Goal: Task Accomplishment & Management: Manage account settings

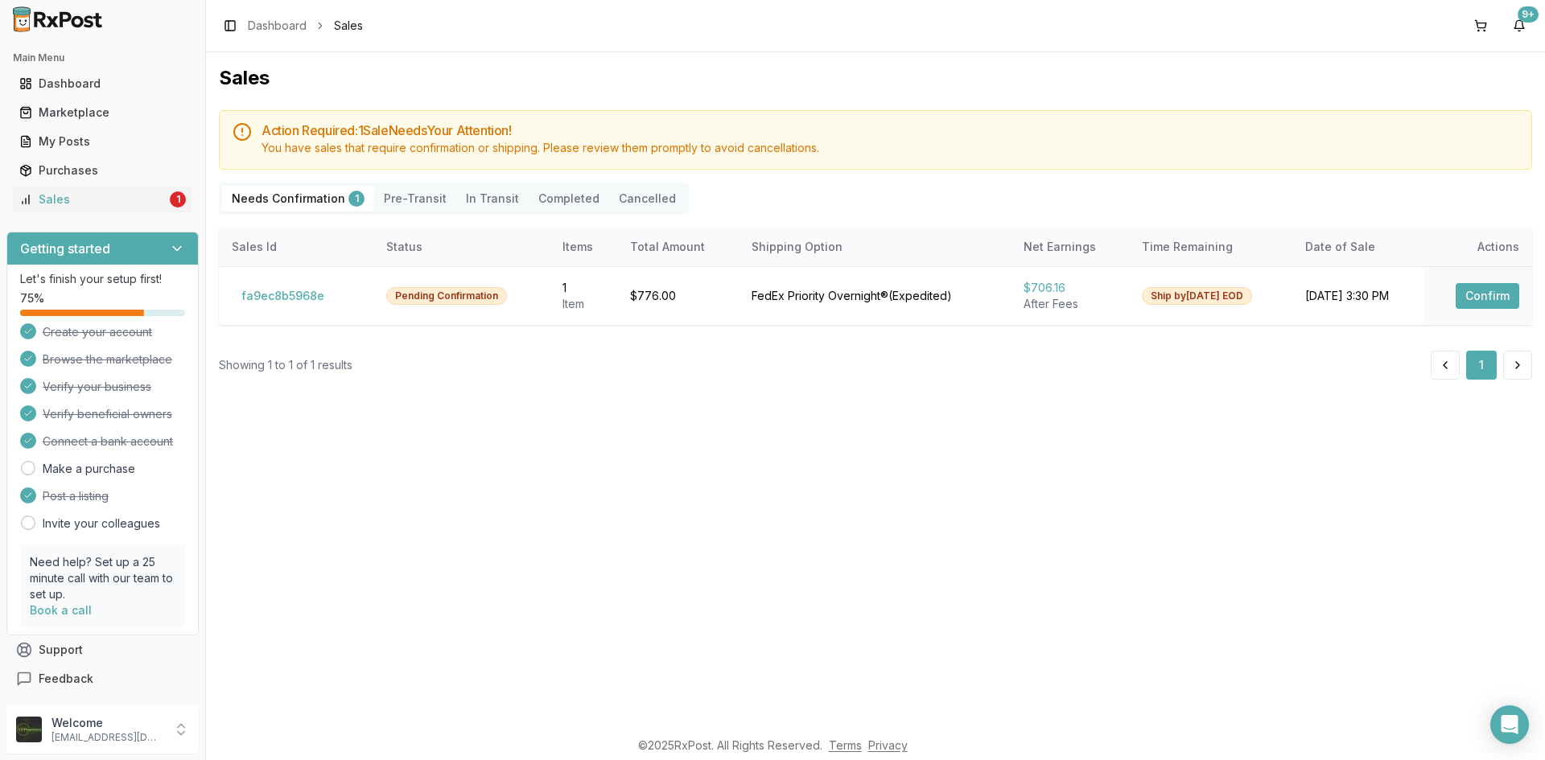
click at [425, 200] on button "Pre-Transit" at bounding box center [415, 199] width 82 height 26
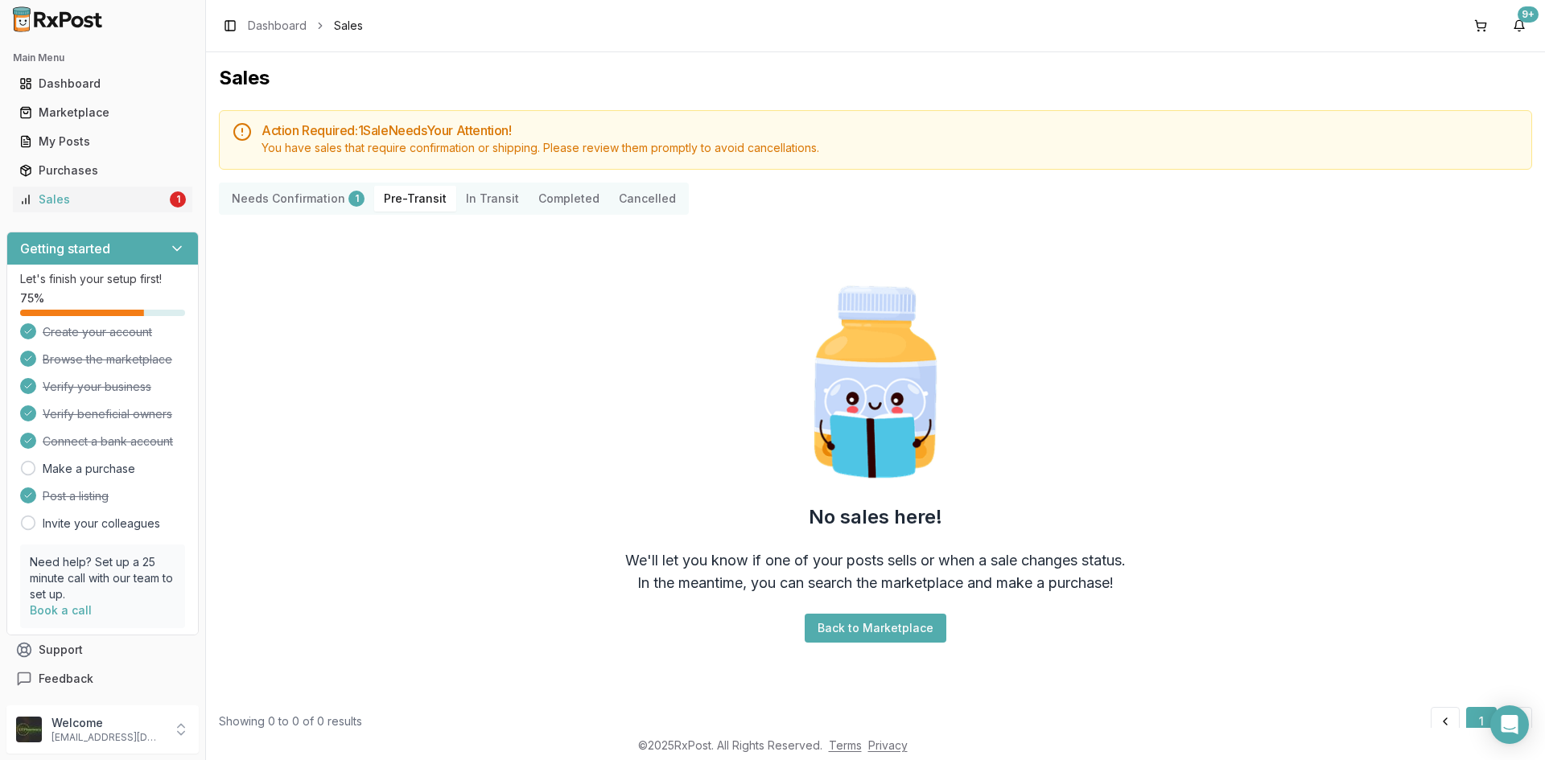
click at [328, 198] on Confirmation "Needs Confirmation 1" at bounding box center [298, 199] width 152 height 26
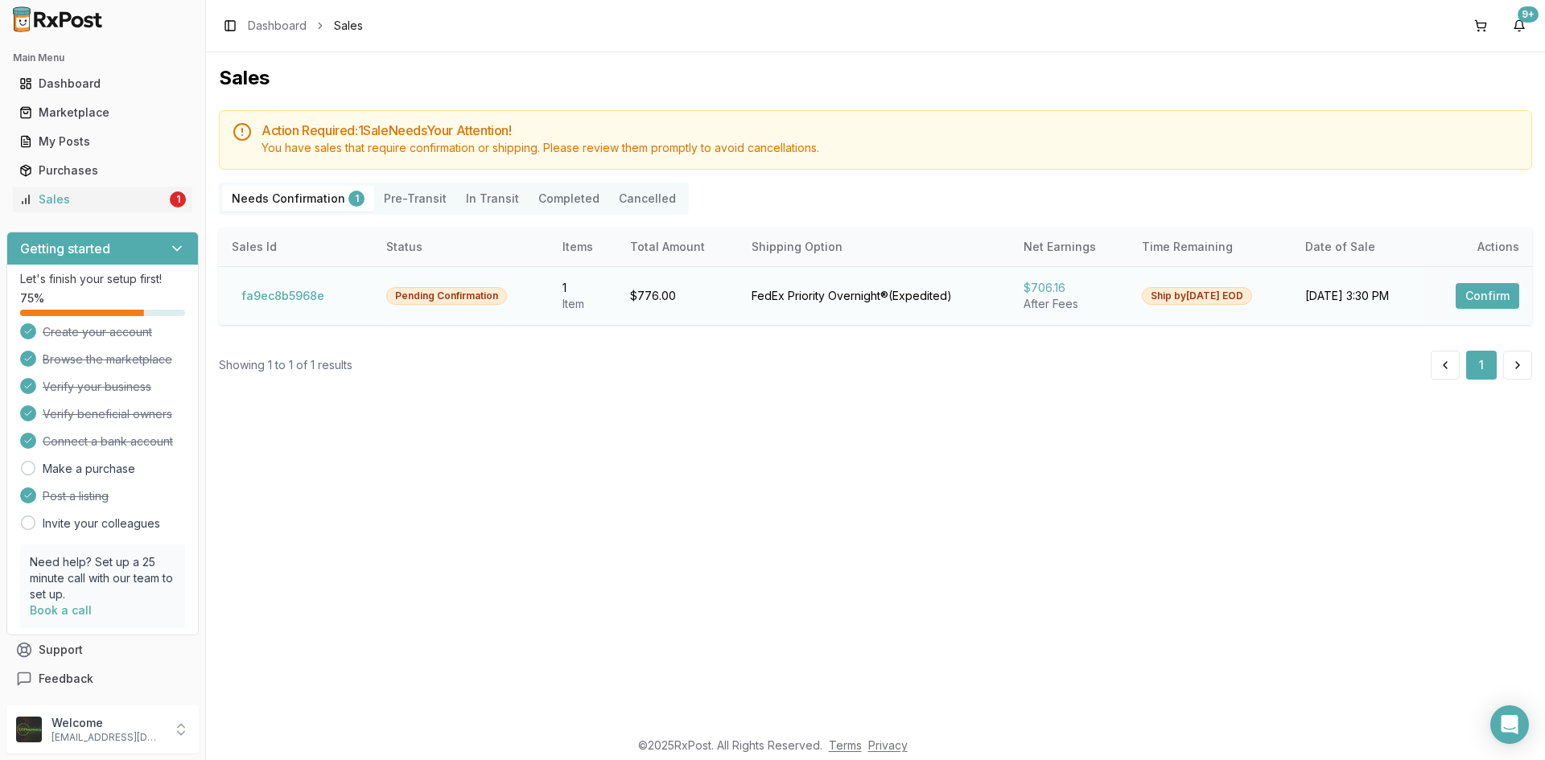
click at [1473, 299] on button "Confirm" at bounding box center [1487, 296] width 64 height 26
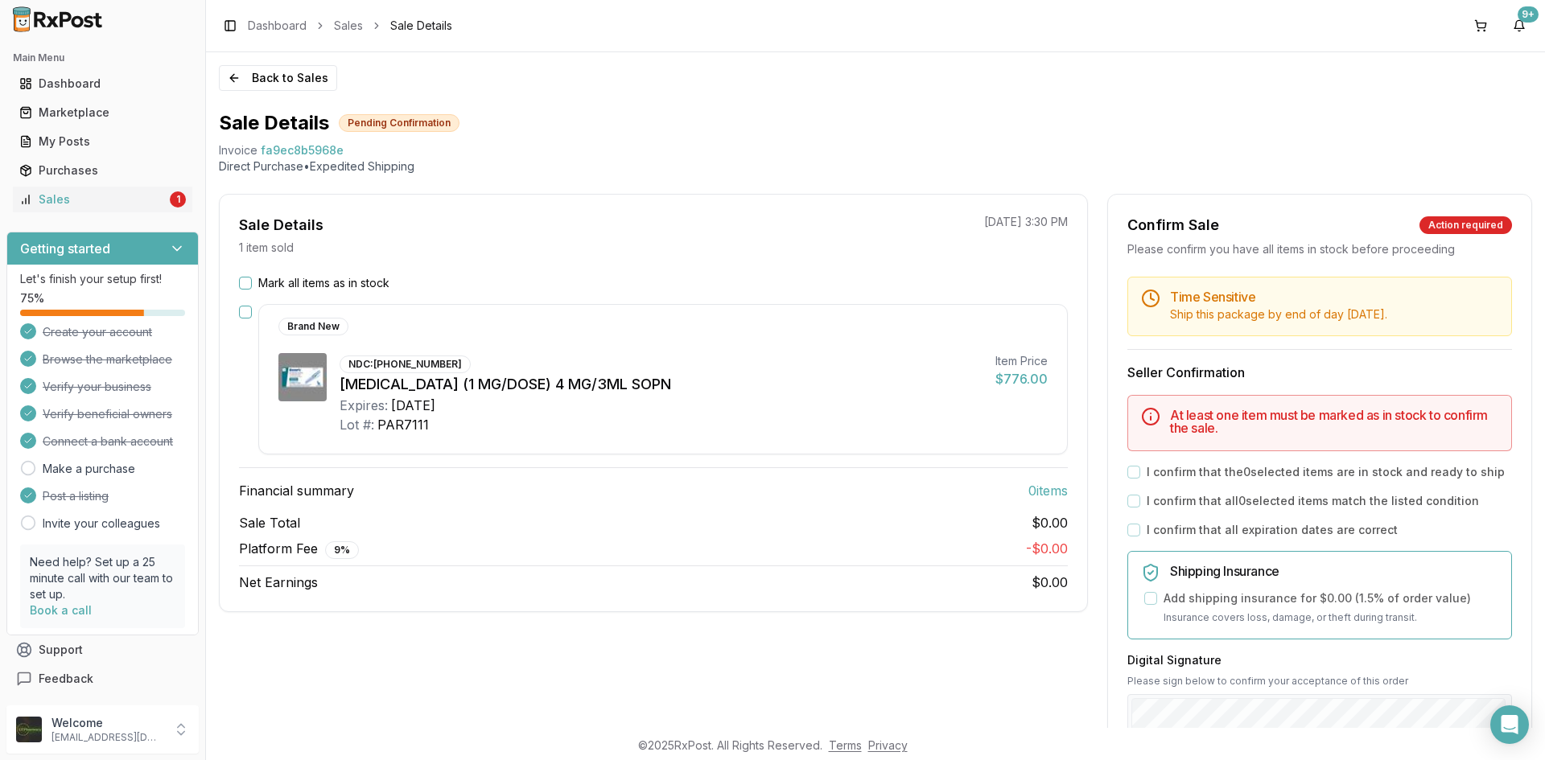
click at [251, 285] on button "Mark all items as in stock" at bounding box center [245, 283] width 13 height 13
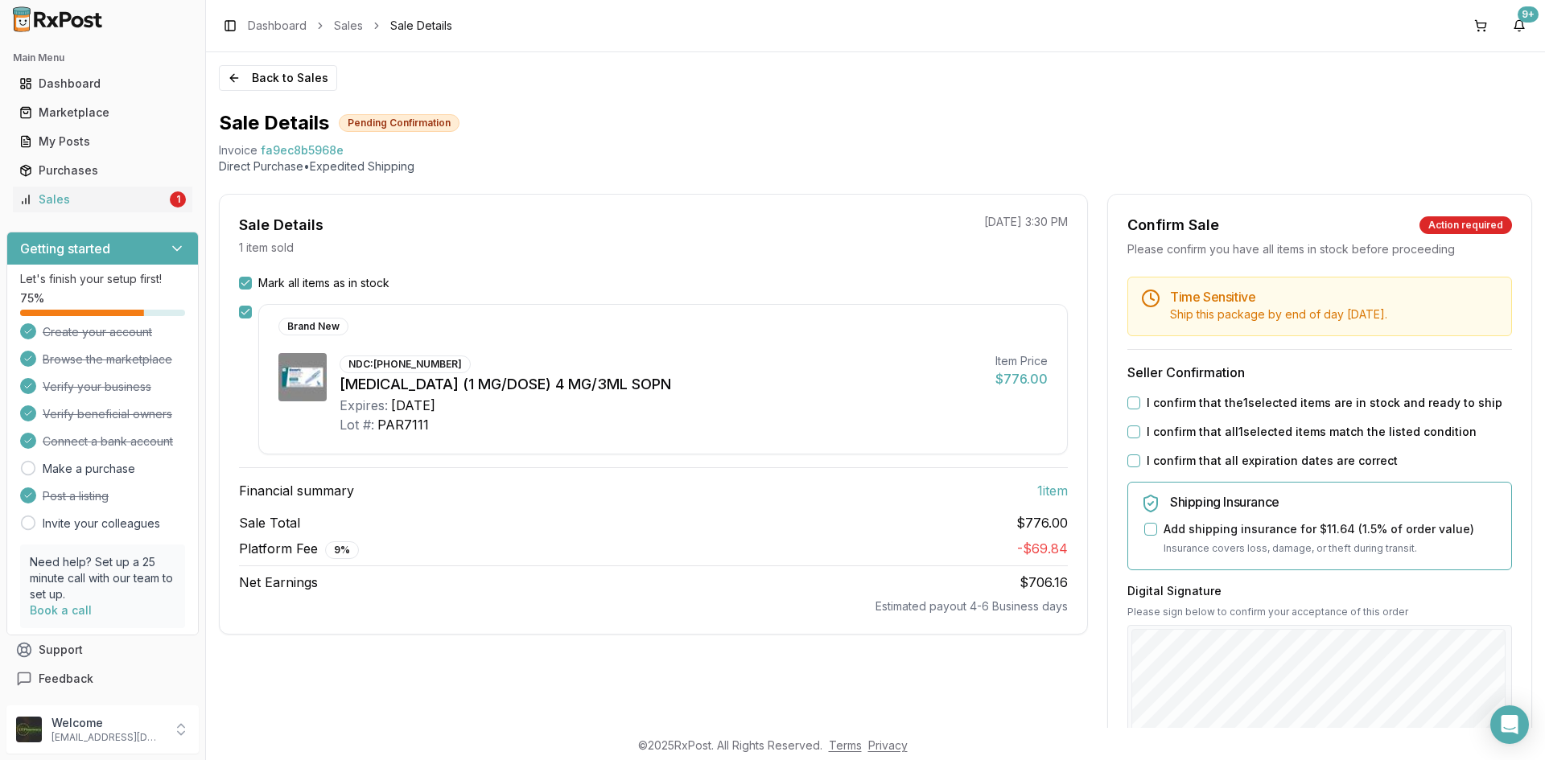
click at [1128, 459] on button "I confirm that all expiration dates are correct" at bounding box center [1133, 461] width 13 height 13
click at [1129, 432] on button "I confirm that all 1 selected items match the listed condition" at bounding box center [1133, 432] width 13 height 13
click at [1127, 403] on button "I confirm that the 1 selected items are in stock and ready to ship" at bounding box center [1133, 403] width 13 height 13
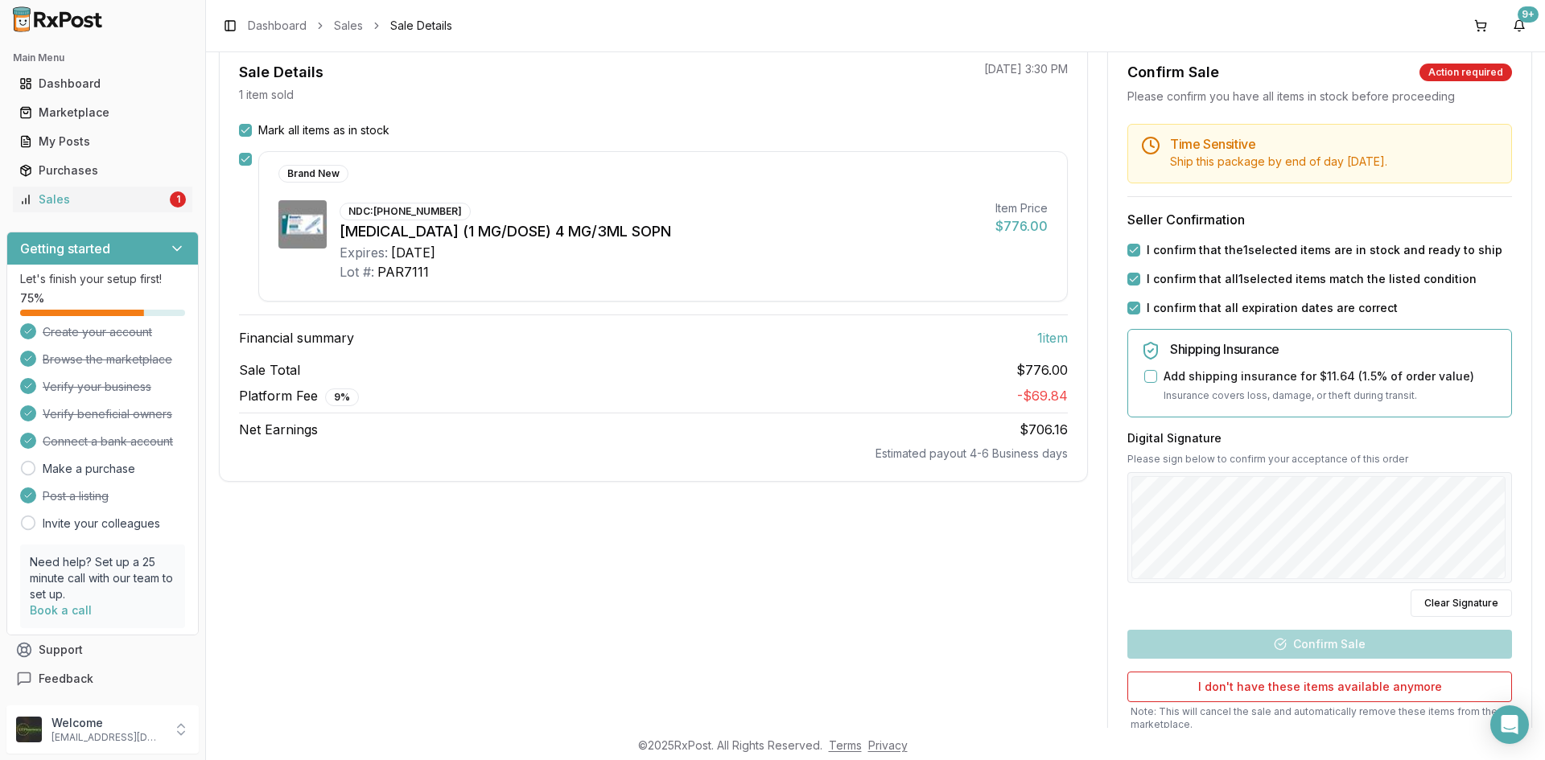
scroll to position [274, 0]
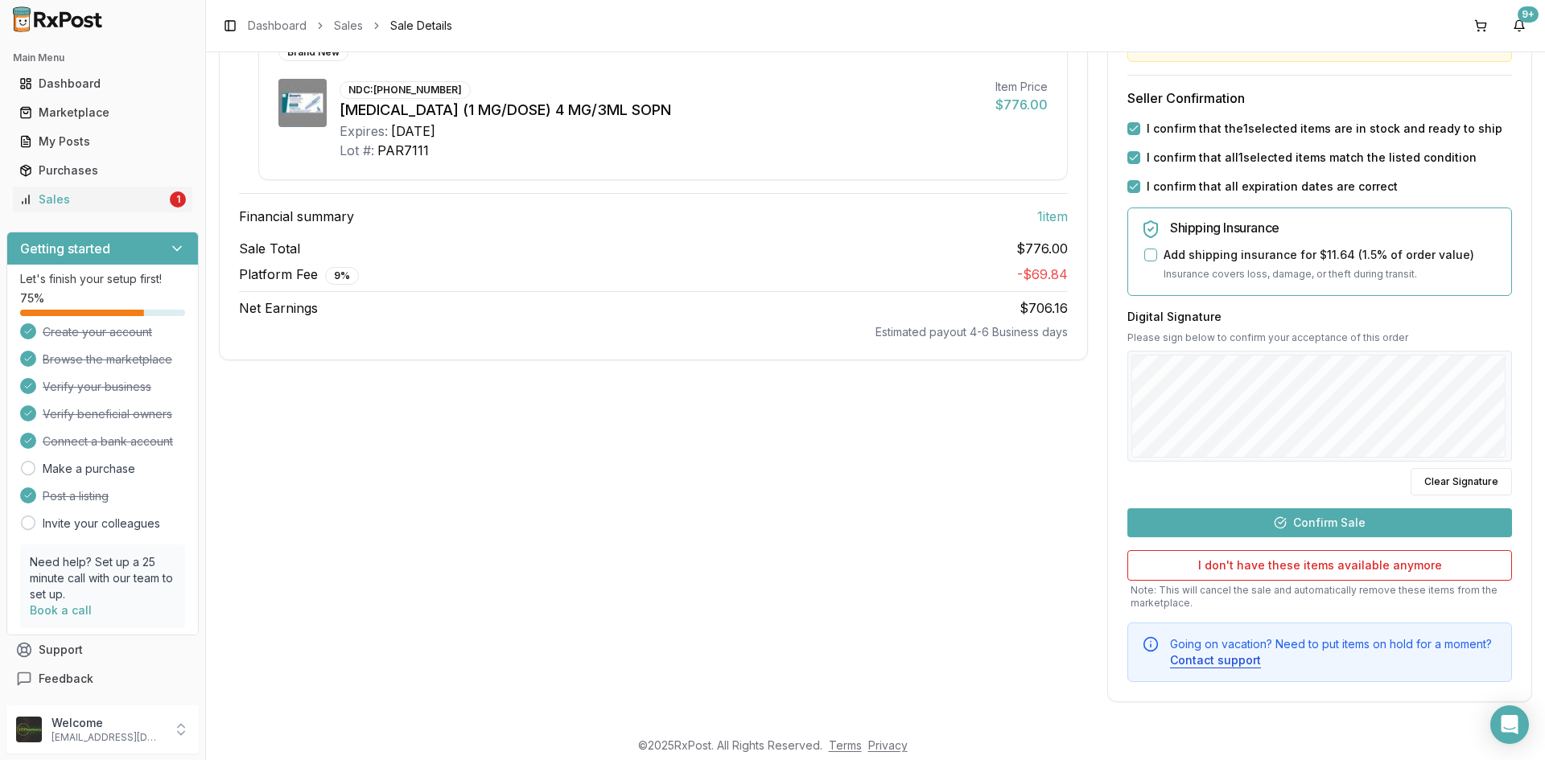
click at [1385, 523] on button "Confirm Sale" at bounding box center [1319, 522] width 385 height 29
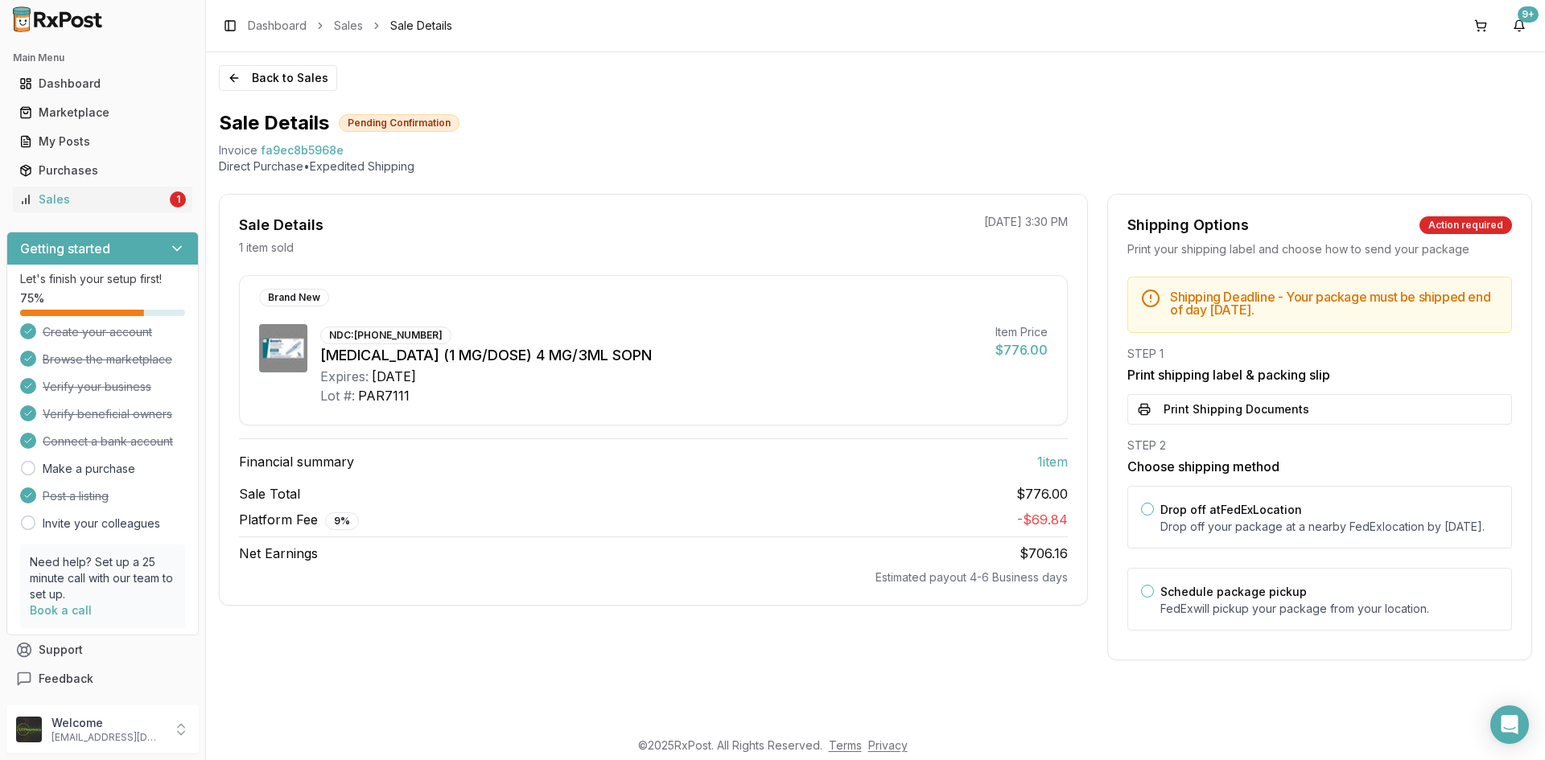
scroll to position [0, 0]
click at [1249, 415] on button "Print Shipping Documents" at bounding box center [1319, 409] width 385 height 31
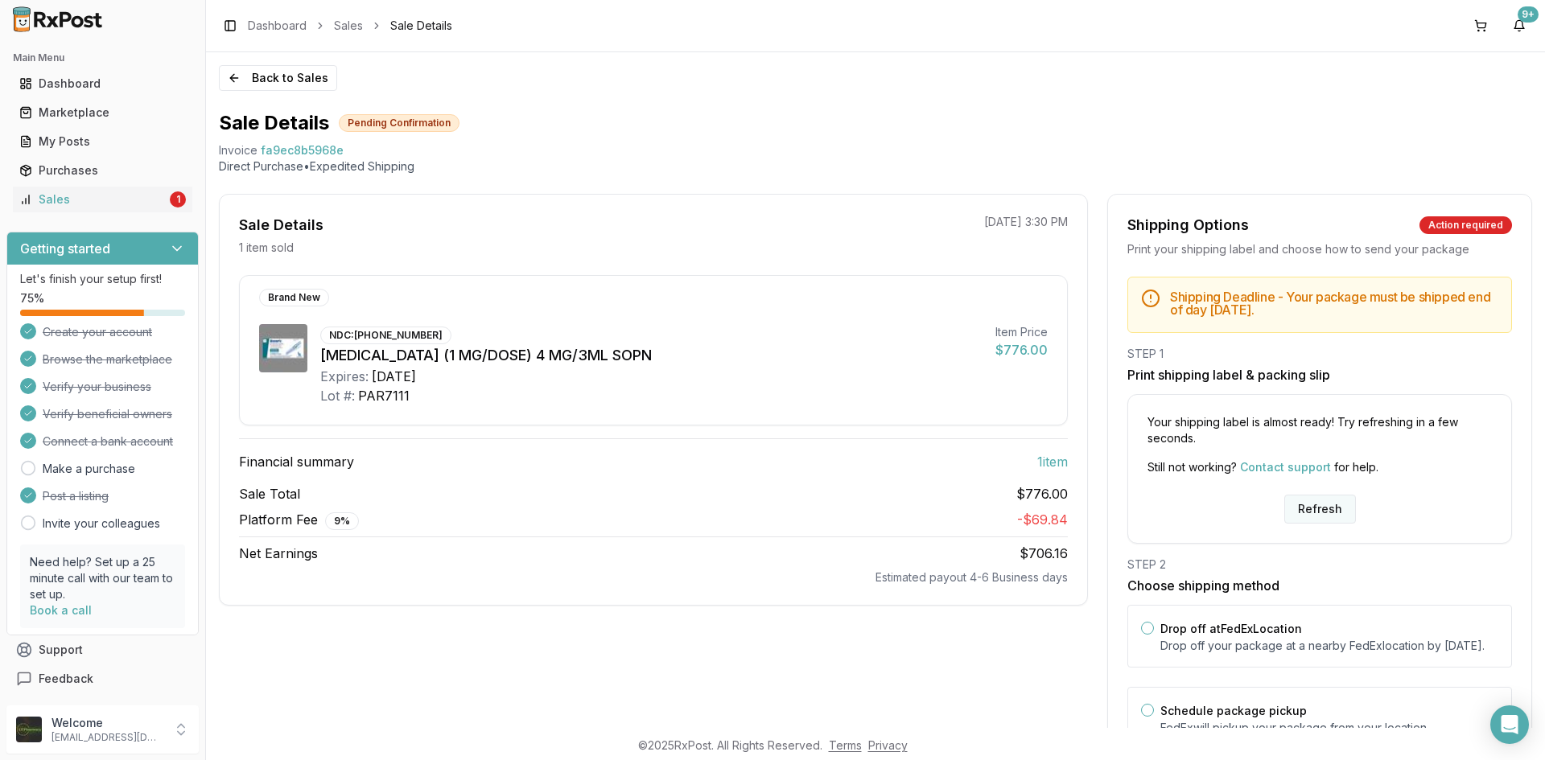
click at [1311, 508] on button "Refresh" at bounding box center [1320, 509] width 72 height 29
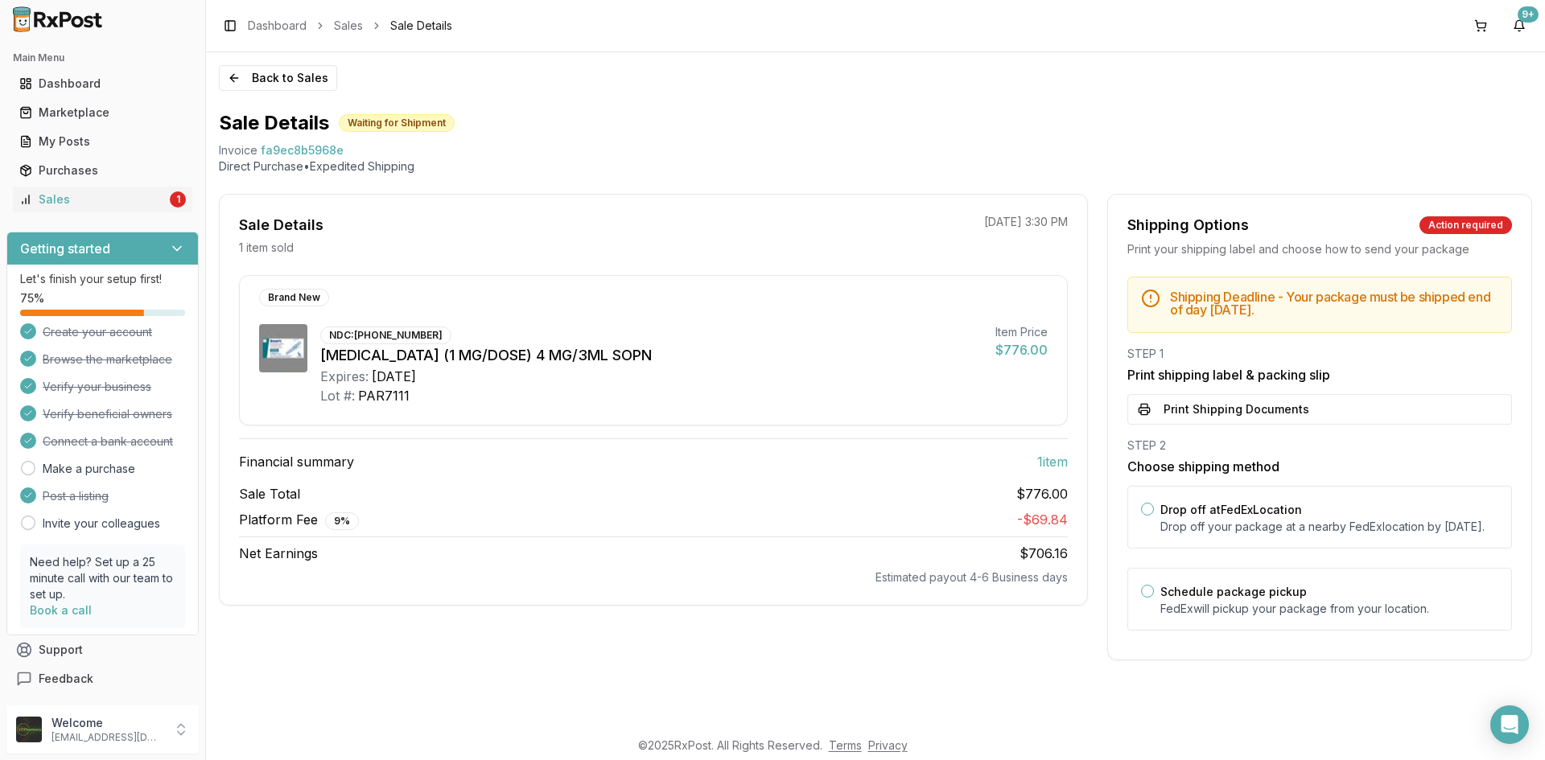
click at [1284, 414] on button "Print Shipping Documents" at bounding box center [1319, 409] width 385 height 31
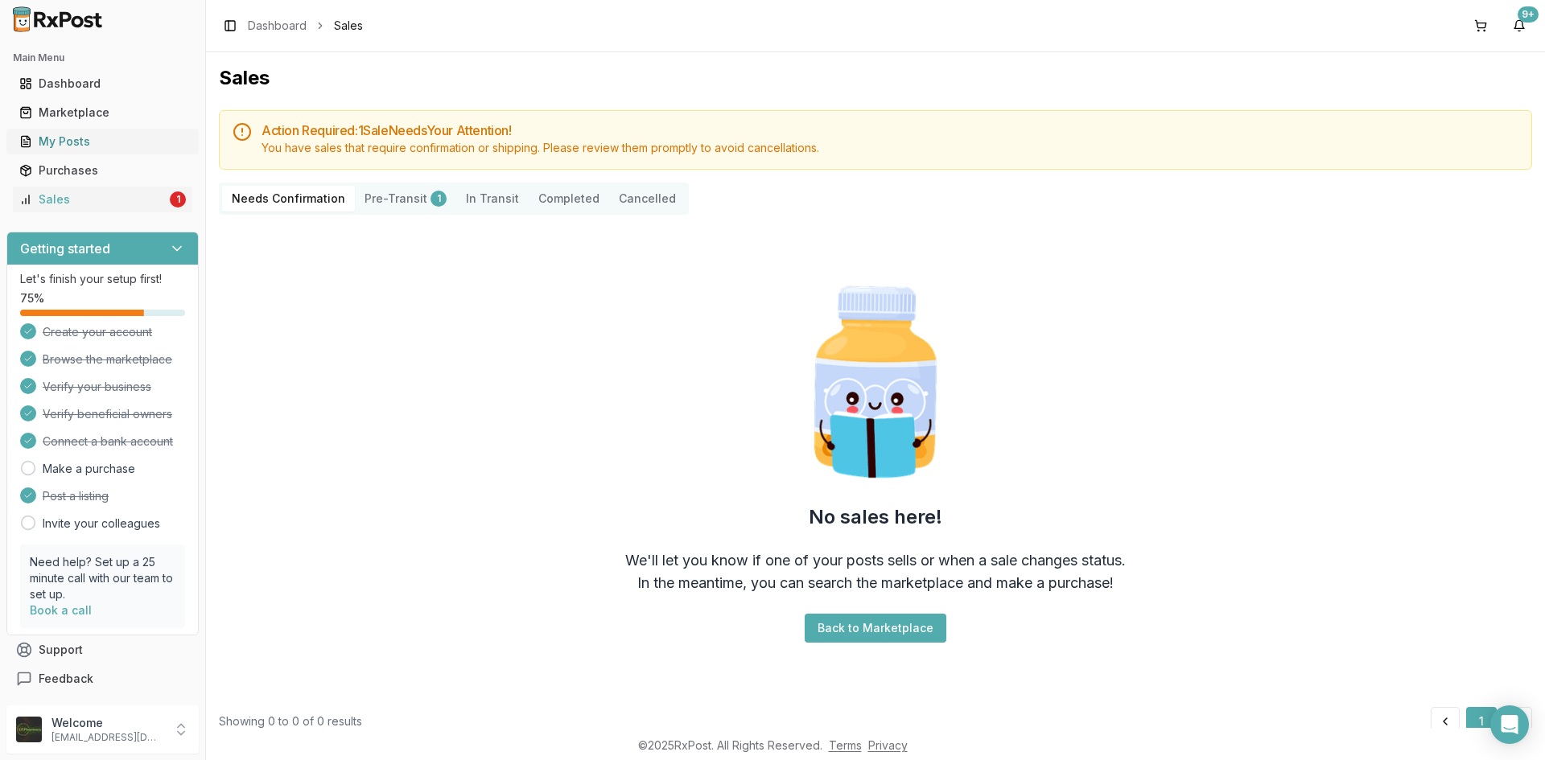
click at [72, 133] on link "My Posts" at bounding box center [102, 141] width 179 height 29
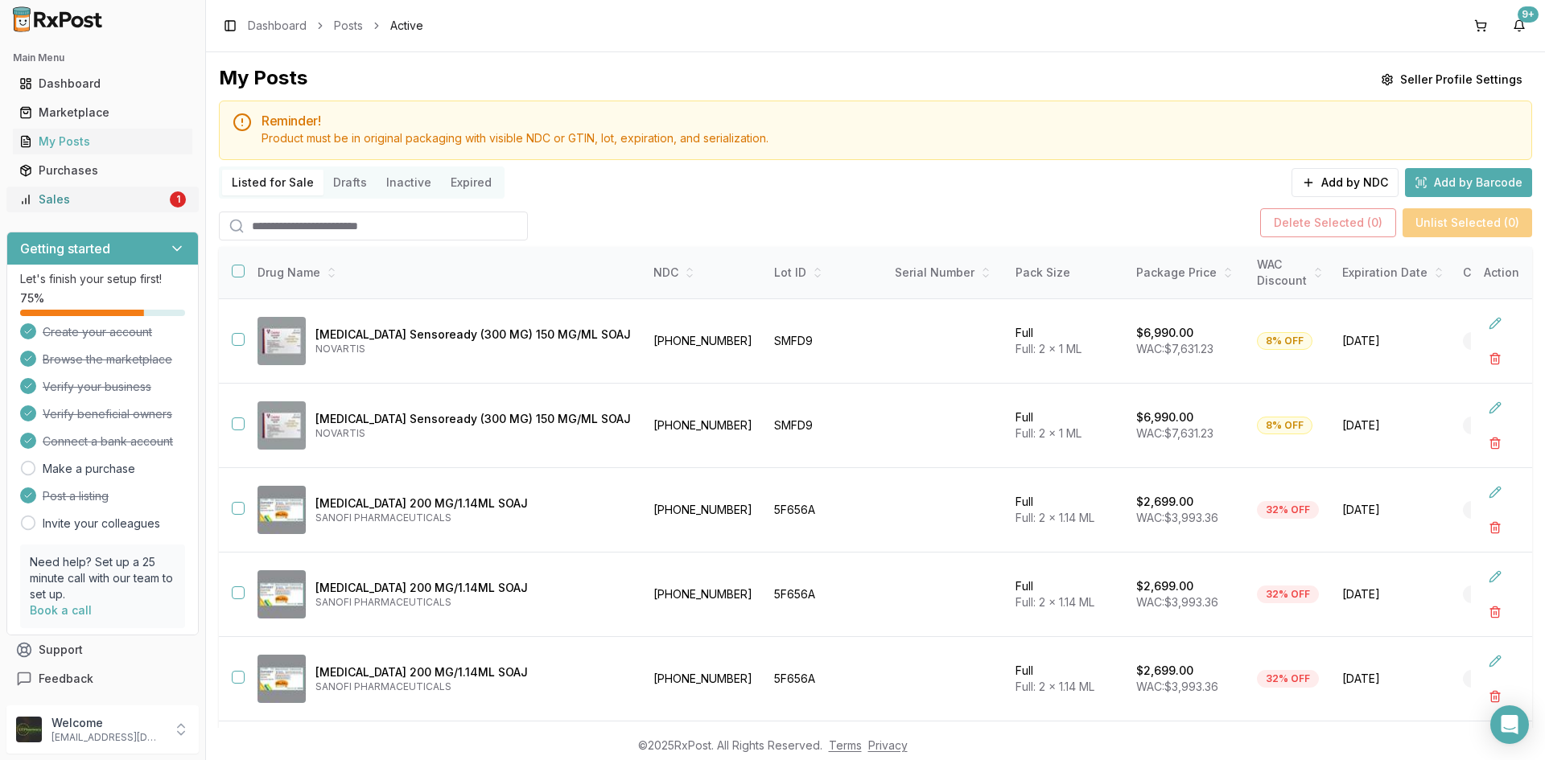
click at [95, 200] on div "Sales" at bounding box center [92, 199] width 147 height 16
